Goal: Task Accomplishment & Management: Use online tool/utility

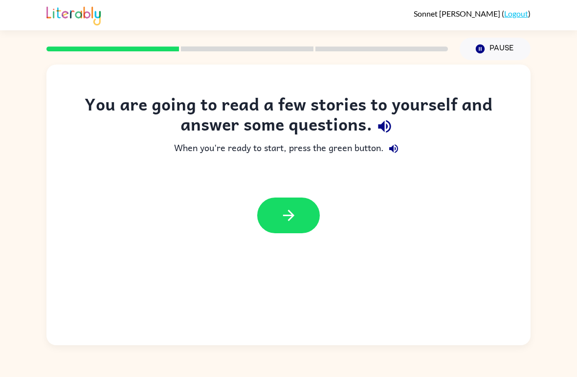
click at [295, 210] on icon "button" at bounding box center [288, 215] width 17 height 17
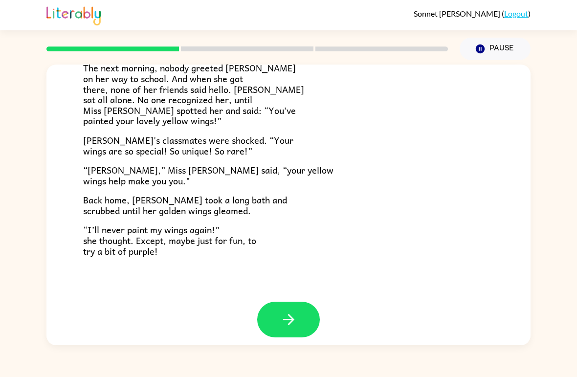
scroll to position [263, 0]
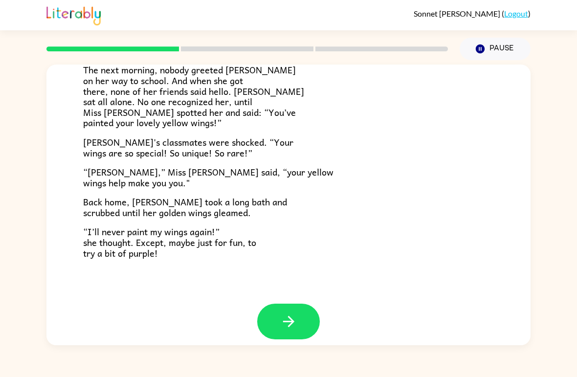
click at [289, 313] on icon "button" at bounding box center [288, 321] width 17 height 17
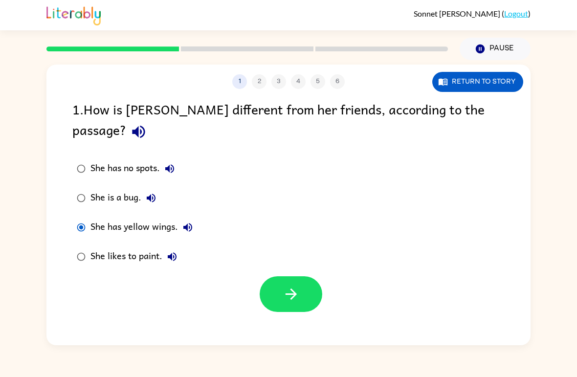
click at [297, 286] on icon "button" at bounding box center [291, 294] width 17 height 17
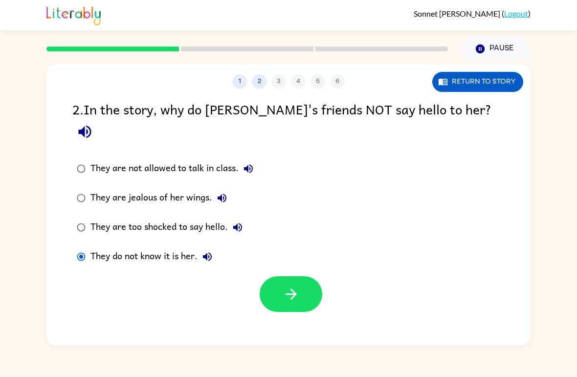
click at [273, 276] on button "button" at bounding box center [291, 294] width 63 height 36
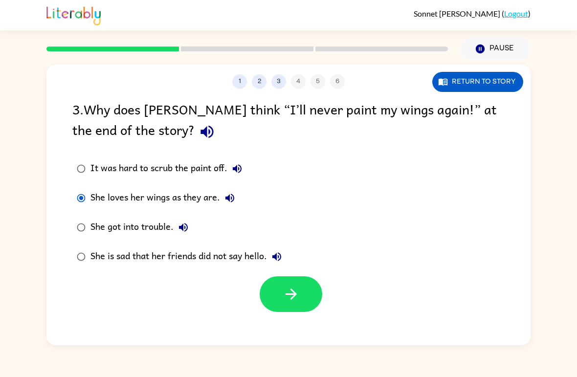
click at [289, 291] on icon "button" at bounding box center [291, 294] width 17 height 17
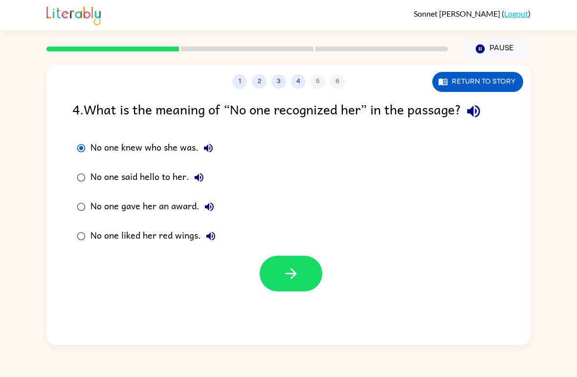
click at [297, 270] on icon "button" at bounding box center [291, 273] width 17 height 17
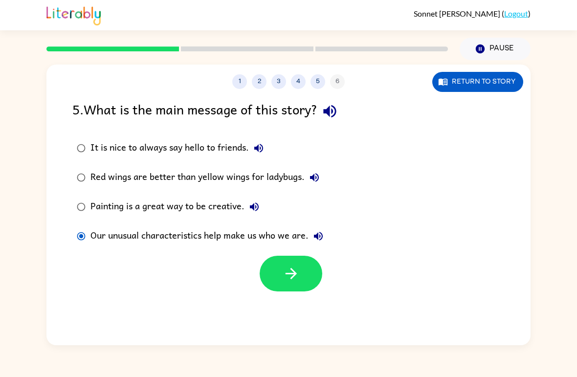
click at [288, 269] on icon "button" at bounding box center [291, 273] width 17 height 17
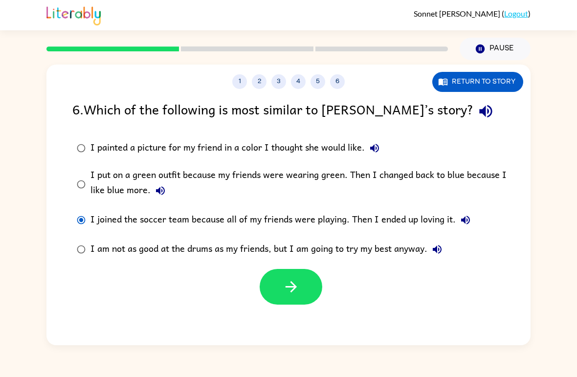
click at [298, 288] on icon "button" at bounding box center [291, 286] width 17 height 17
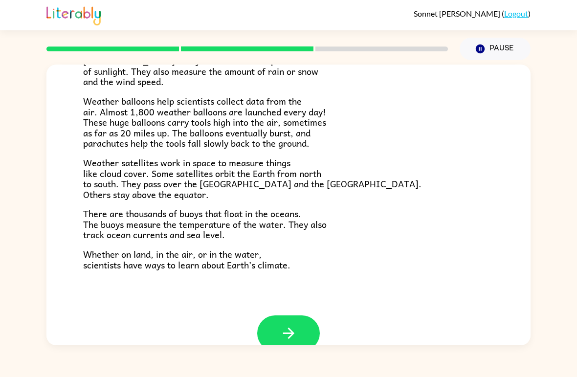
scroll to position [262, 0]
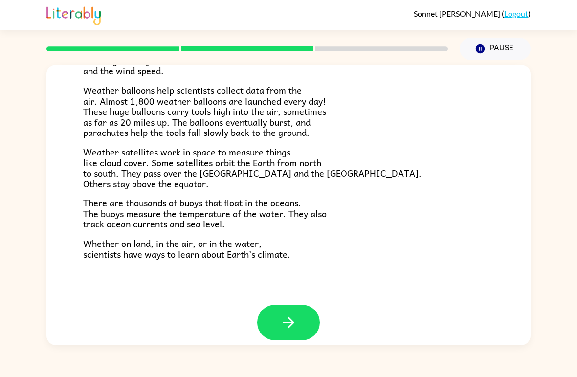
click at [279, 320] on button "button" at bounding box center [288, 323] width 63 height 36
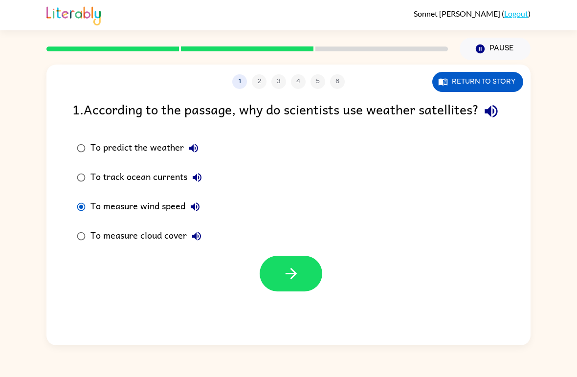
click at [290, 282] on icon "button" at bounding box center [291, 273] width 17 height 17
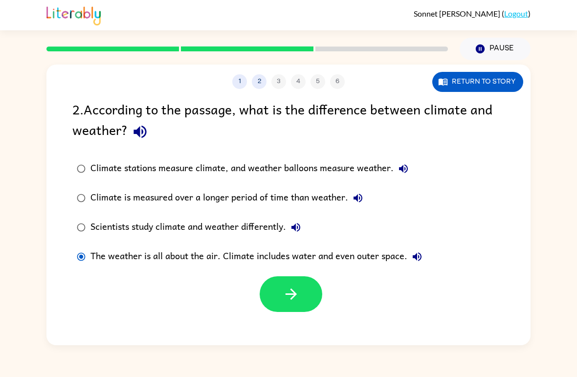
click at [298, 296] on icon "button" at bounding box center [291, 294] width 17 height 17
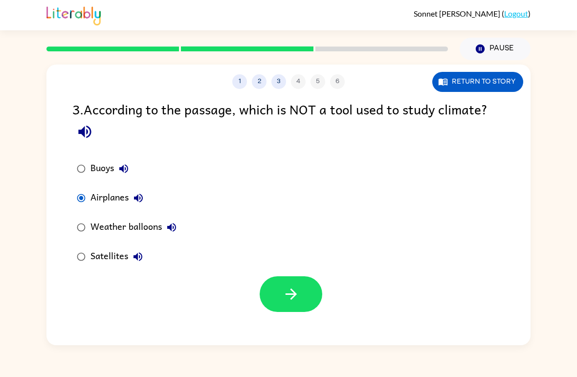
click at [294, 281] on button "button" at bounding box center [291, 294] width 63 height 36
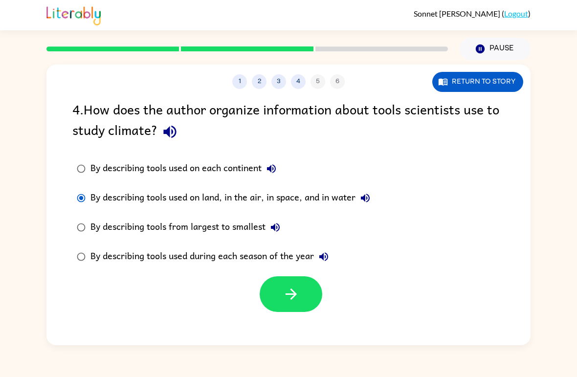
click at [301, 287] on button "button" at bounding box center [291, 294] width 63 height 36
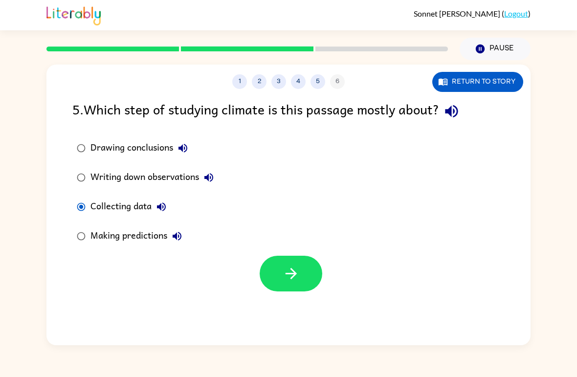
click at [294, 261] on button "button" at bounding box center [291, 274] width 63 height 36
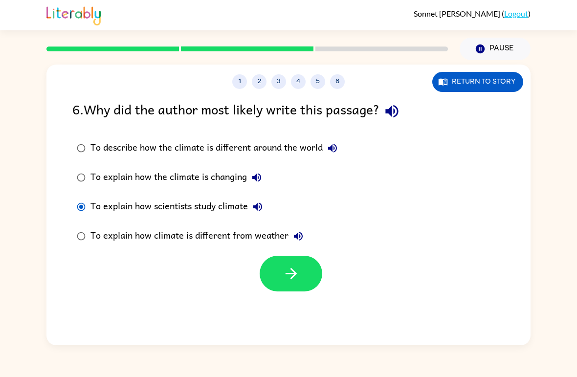
click at [288, 281] on icon "button" at bounding box center [291, 273] width 17 height 17
